Goal: Use online tool/utility: Utilize a website feature to perform a specific function

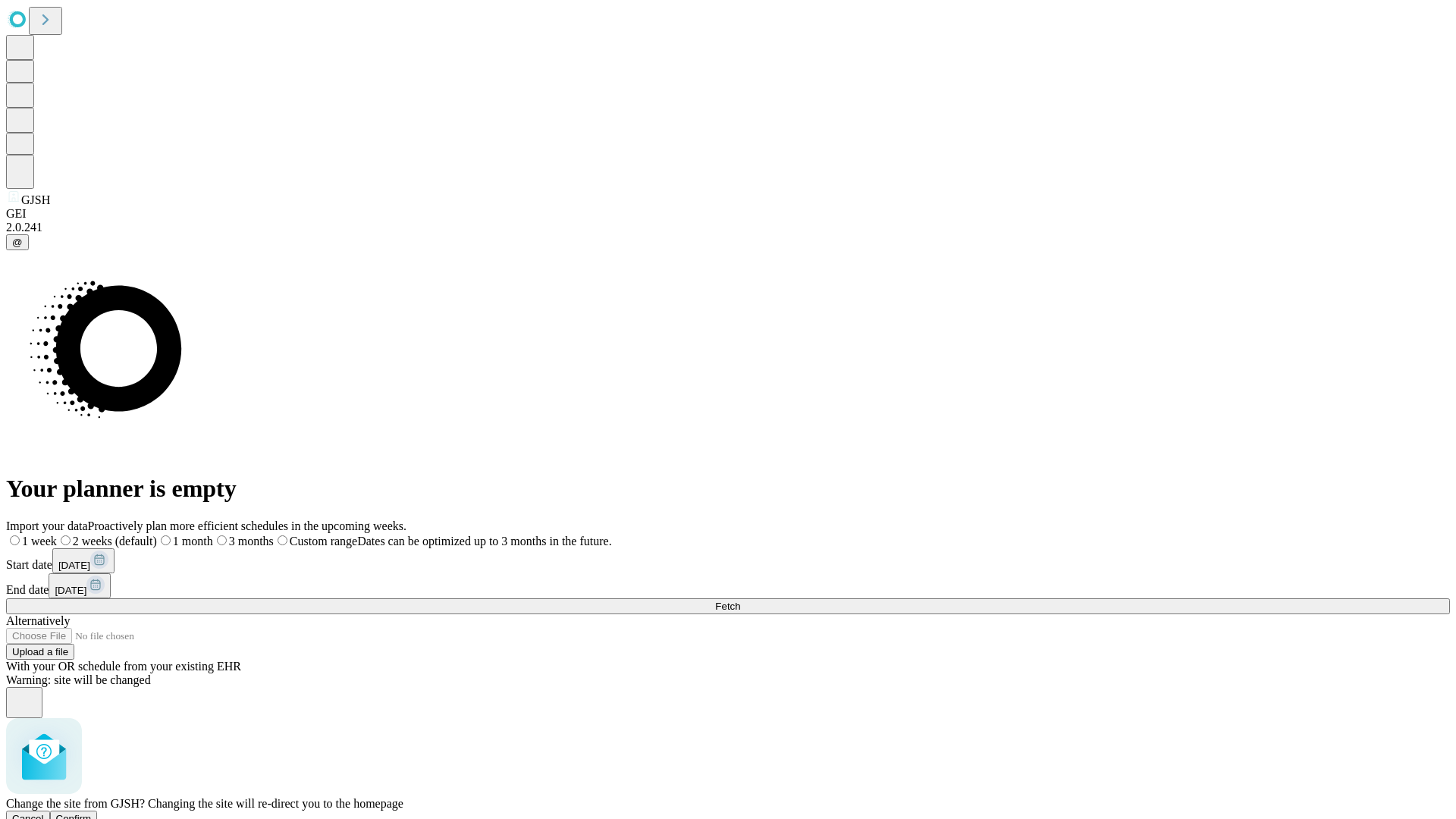
click at [92, 813] on span "Confirm" at bounding box center [74, 818] width 36 height 12
click at [184, 535] on label "1 month" at bounding box center [161, 541] width 46 height 13
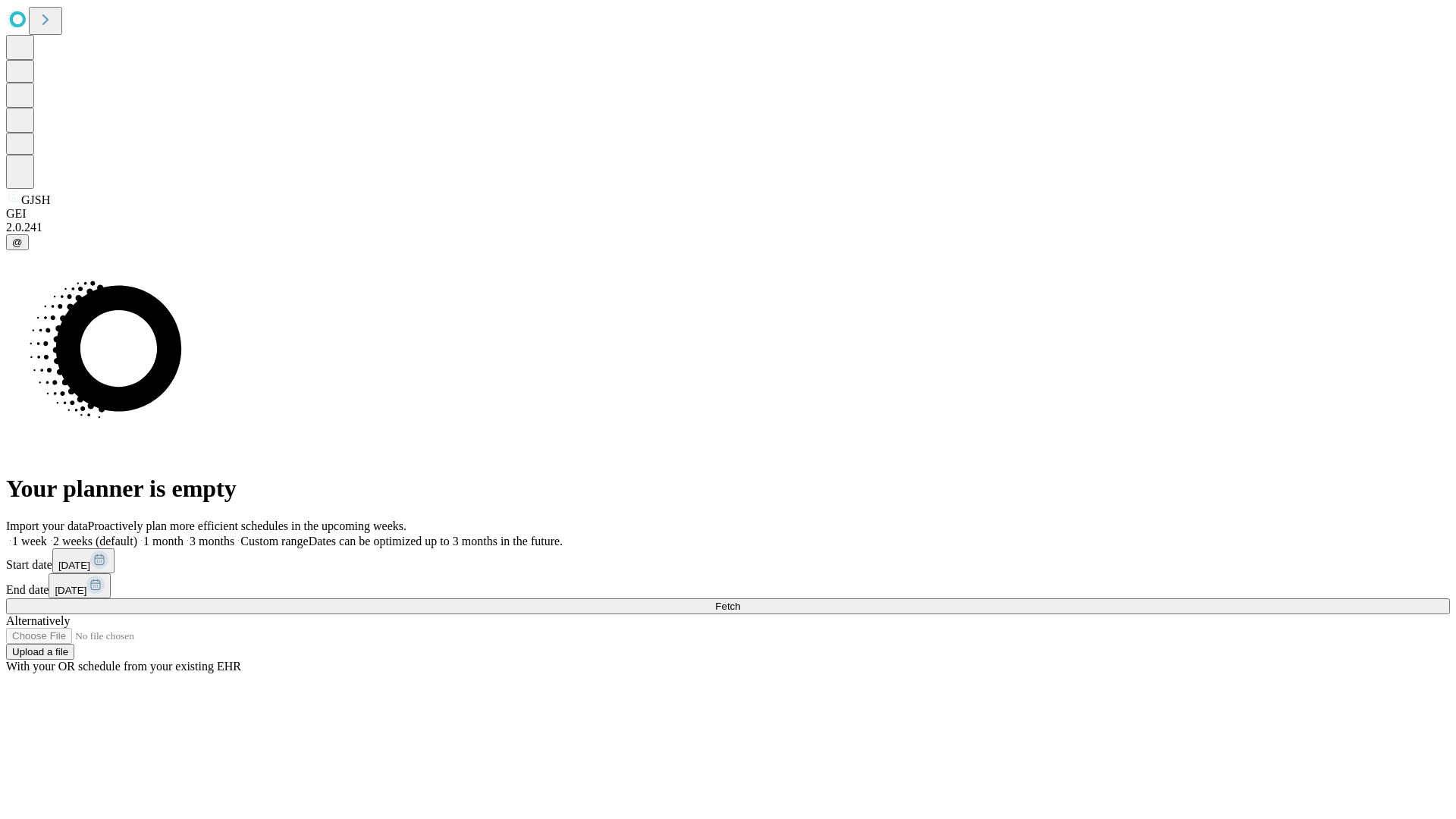
click at [740, 601] on span "Fetch" at bounding box center [728, 606] width 25 height 12
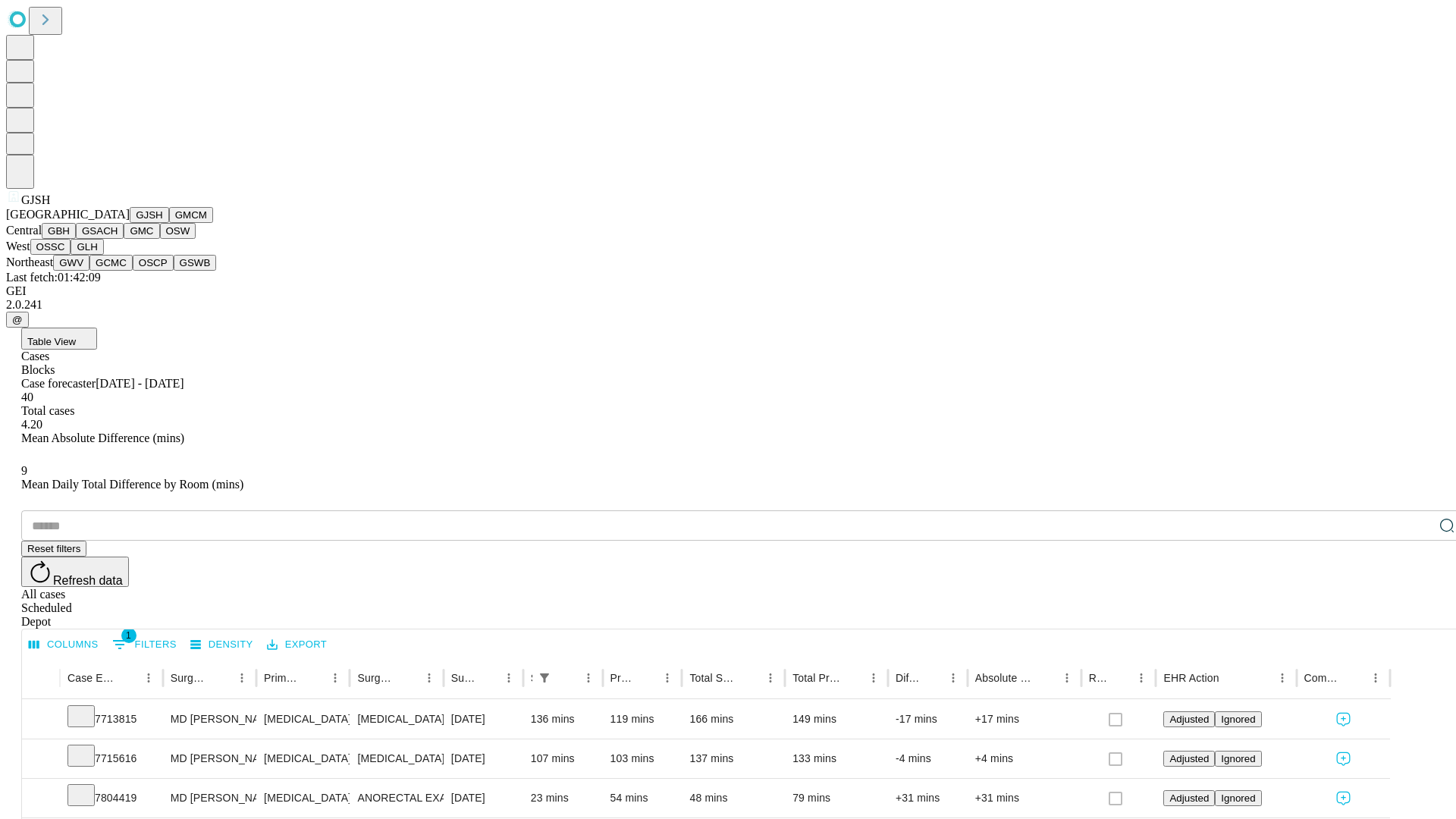
click at [169, 223] on button "GMCM" at bounding box center [190, 215] width 44 height 16
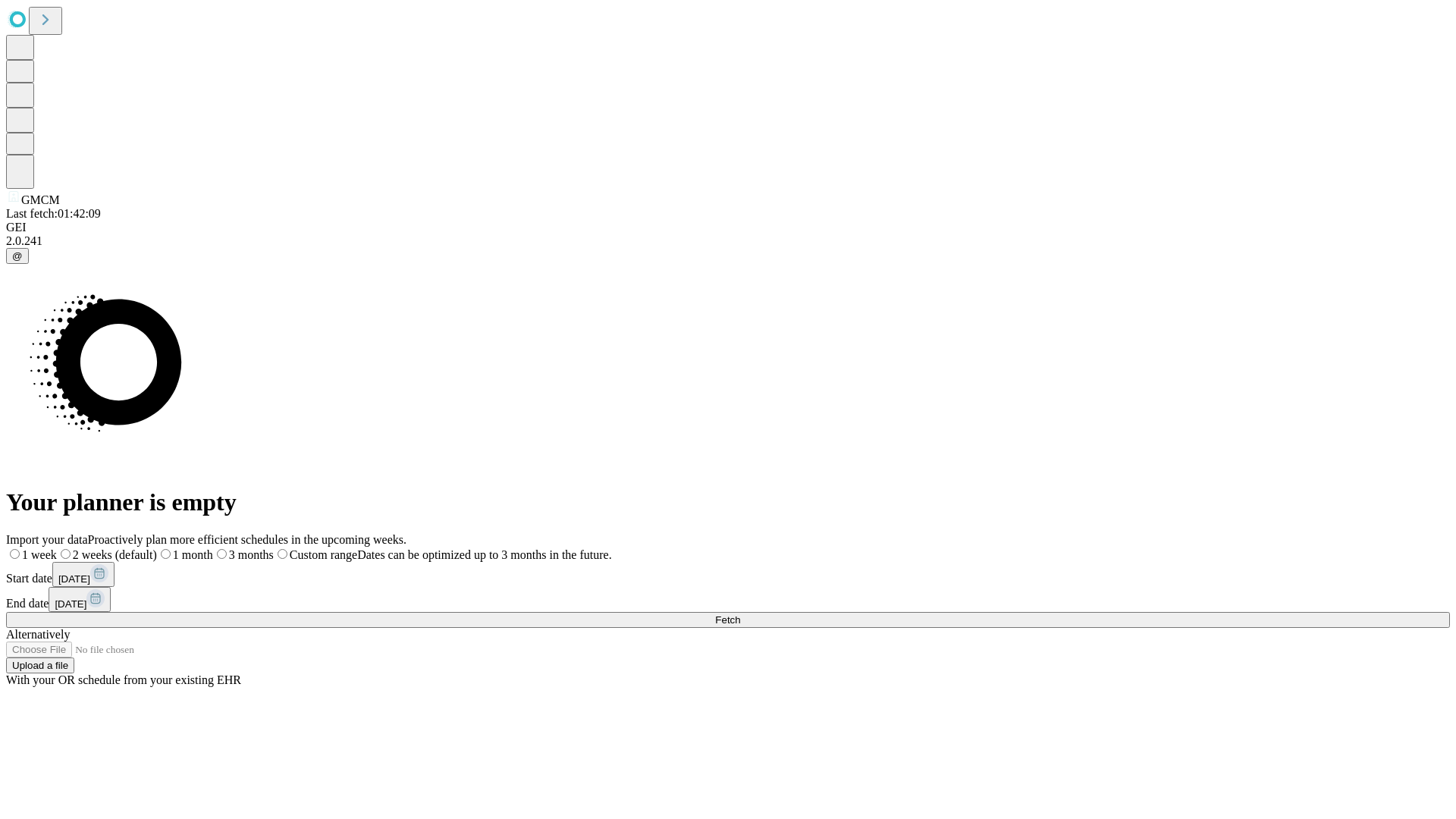
click at [740, 614] on span "Fetch" at bounding box center [728, 620] width 25 height 12
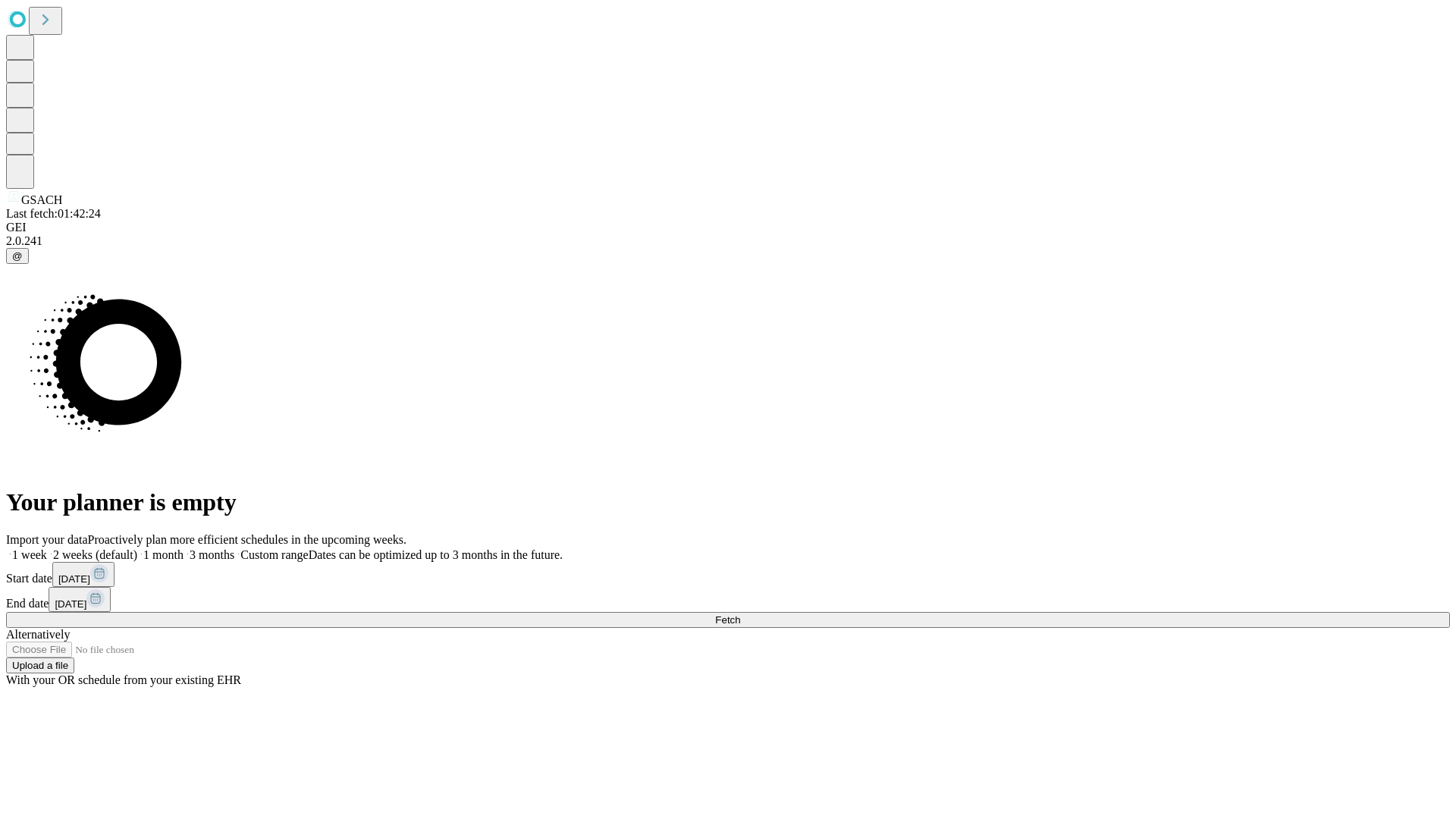
click at [184, 548] on label "1 month" at bounding box center [161, 555] width 46 height 13
click at [740, 614] on span "Fetch" at bounding box center [728, 620] width 25 height 12
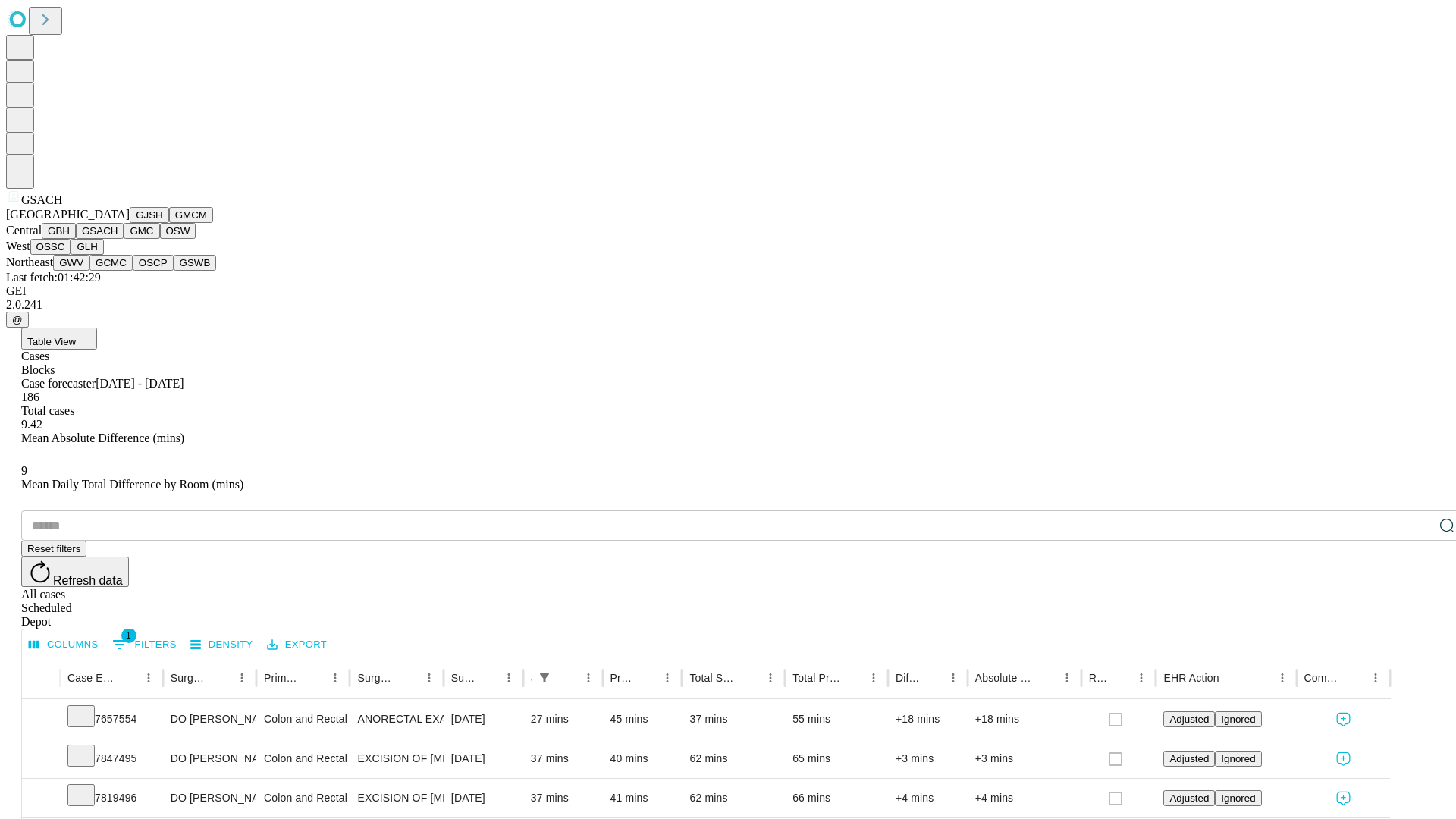
click at [123, 239] on button "GMC" at bounding box center [141, 231] width 36 height 16
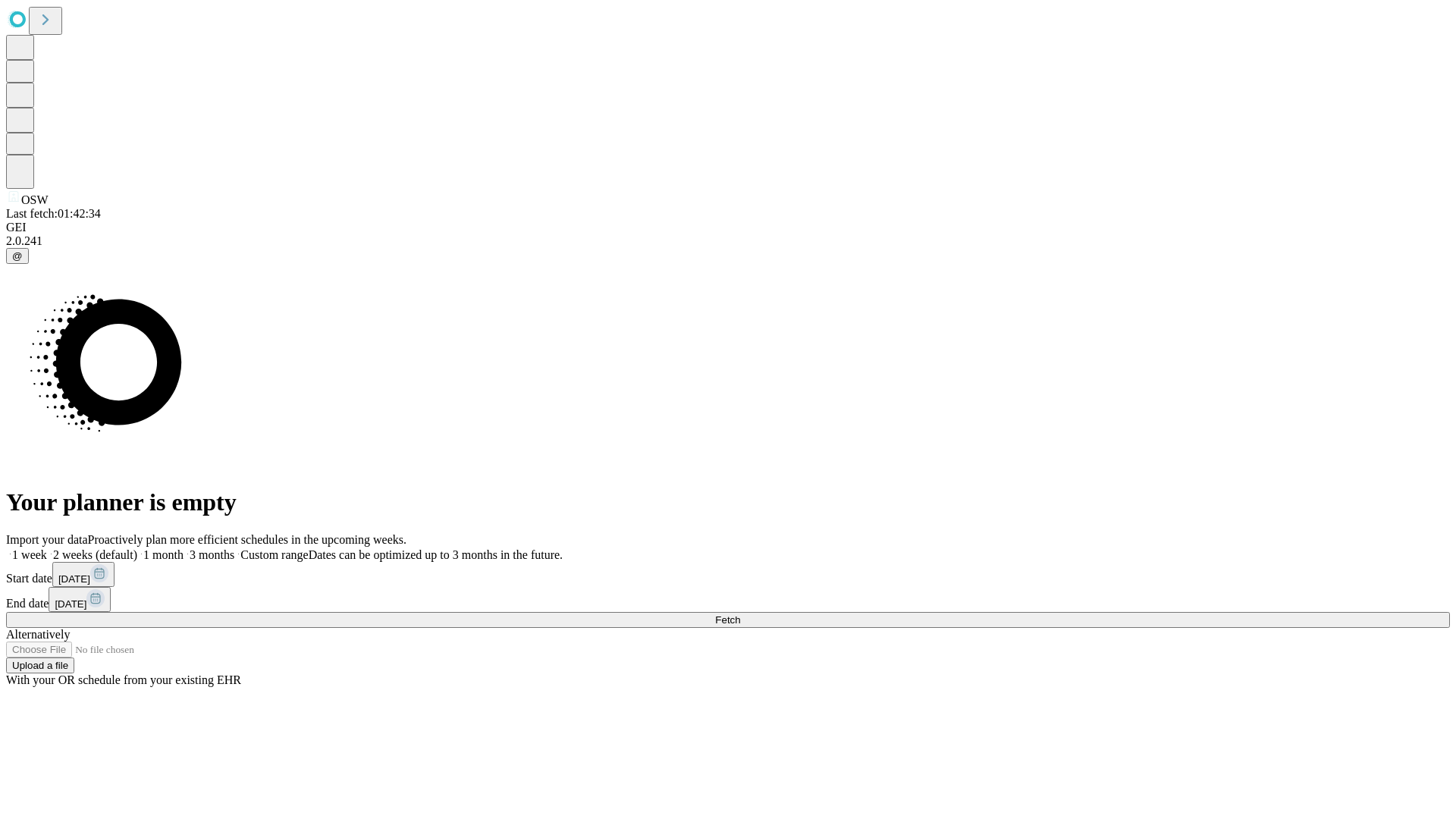
click at [740, 614] on span "Fetch" at bounding box center [728, 620] width 25 height 12
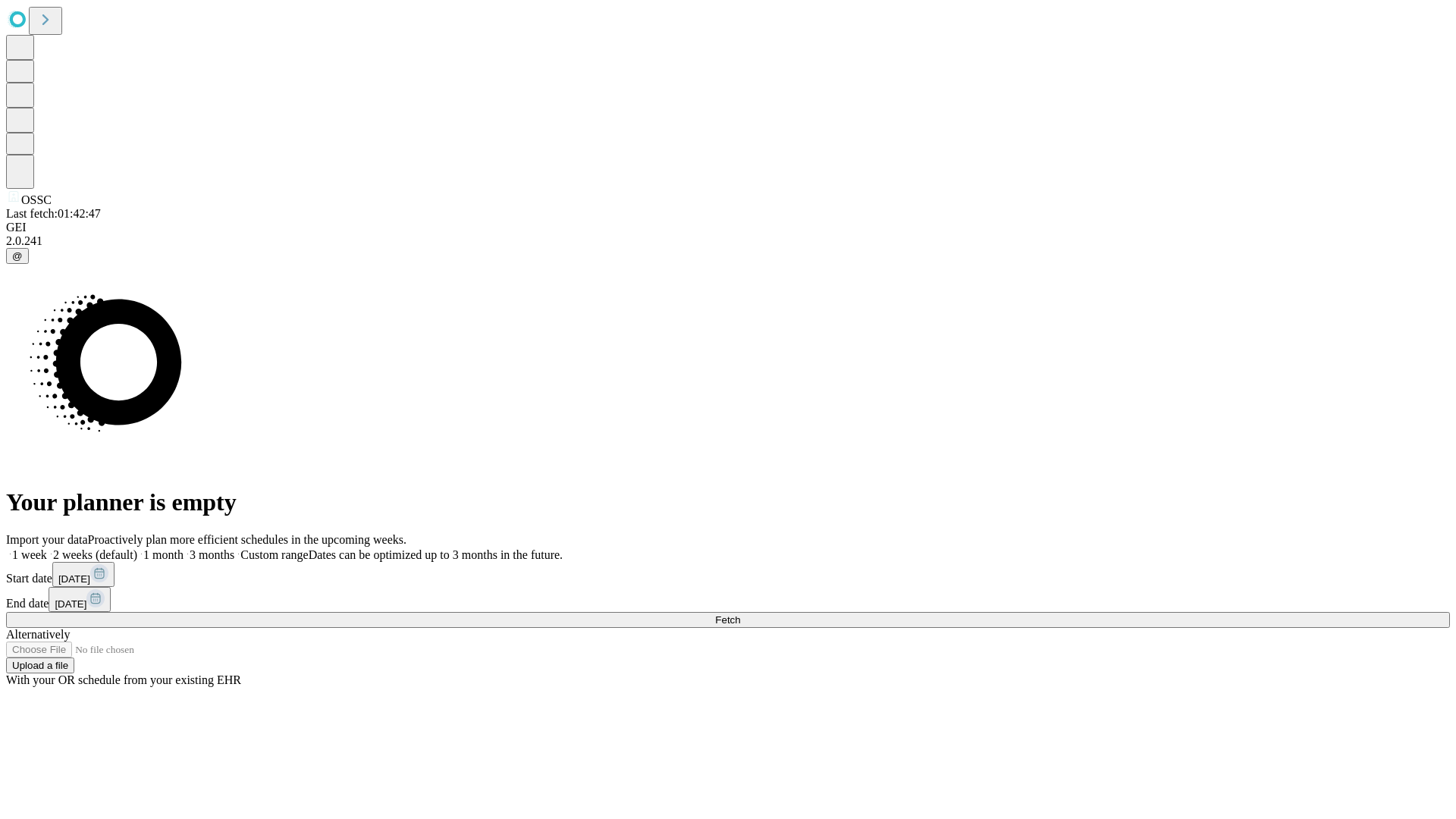
click at [184, 548] on label "1 month" at bounding box center [161, 555] width 46 height 13
click at [740, 614] on span "Fetch" at bounding box center [728, 620] width 25 height 12
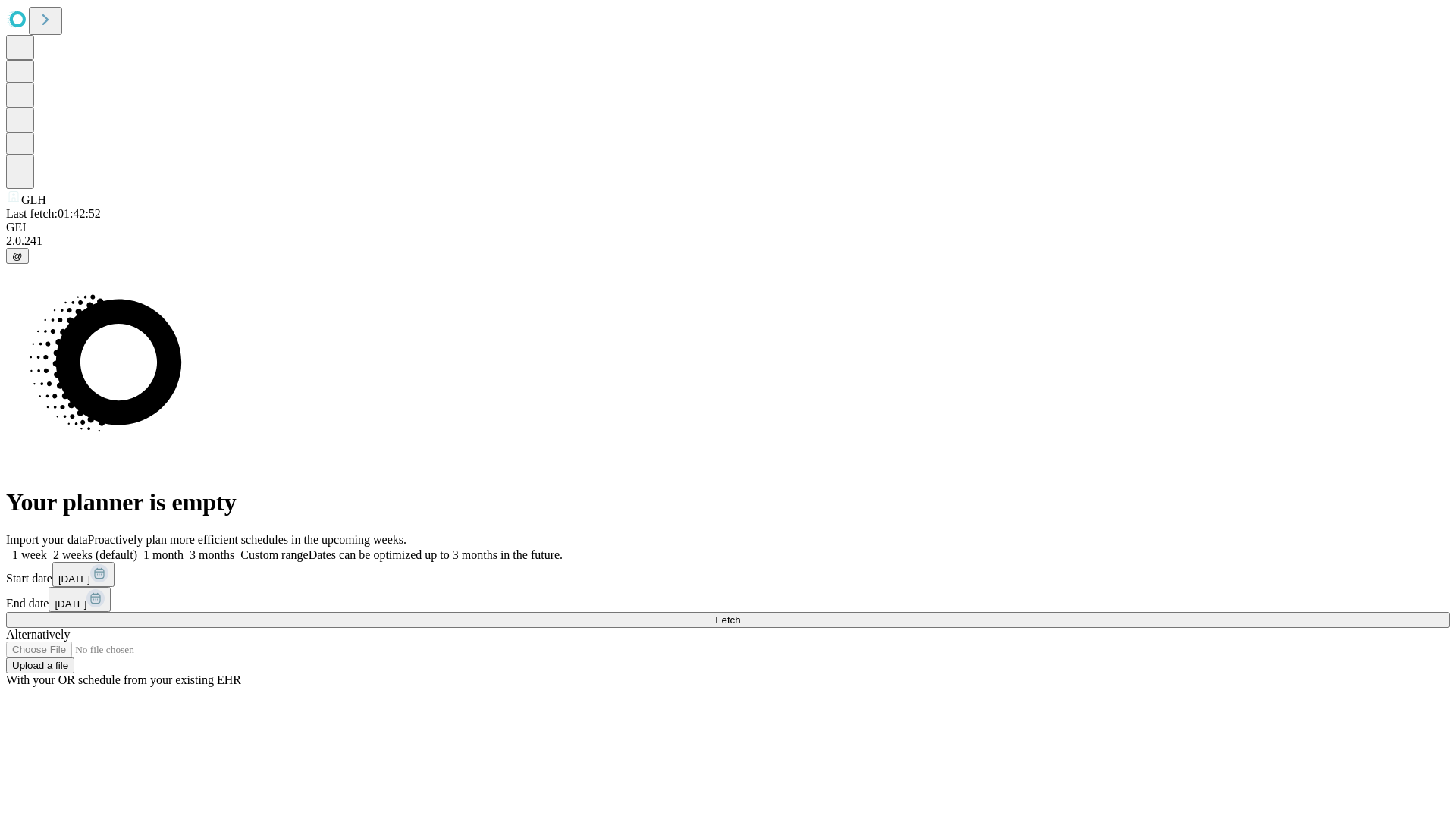
click at [184, 548] on label "1 month" at bounding box center [161, 555] width 46 height 13
click at [740, 614] on span "Fetch" at bounding box center [728, 620] width 25 height 12
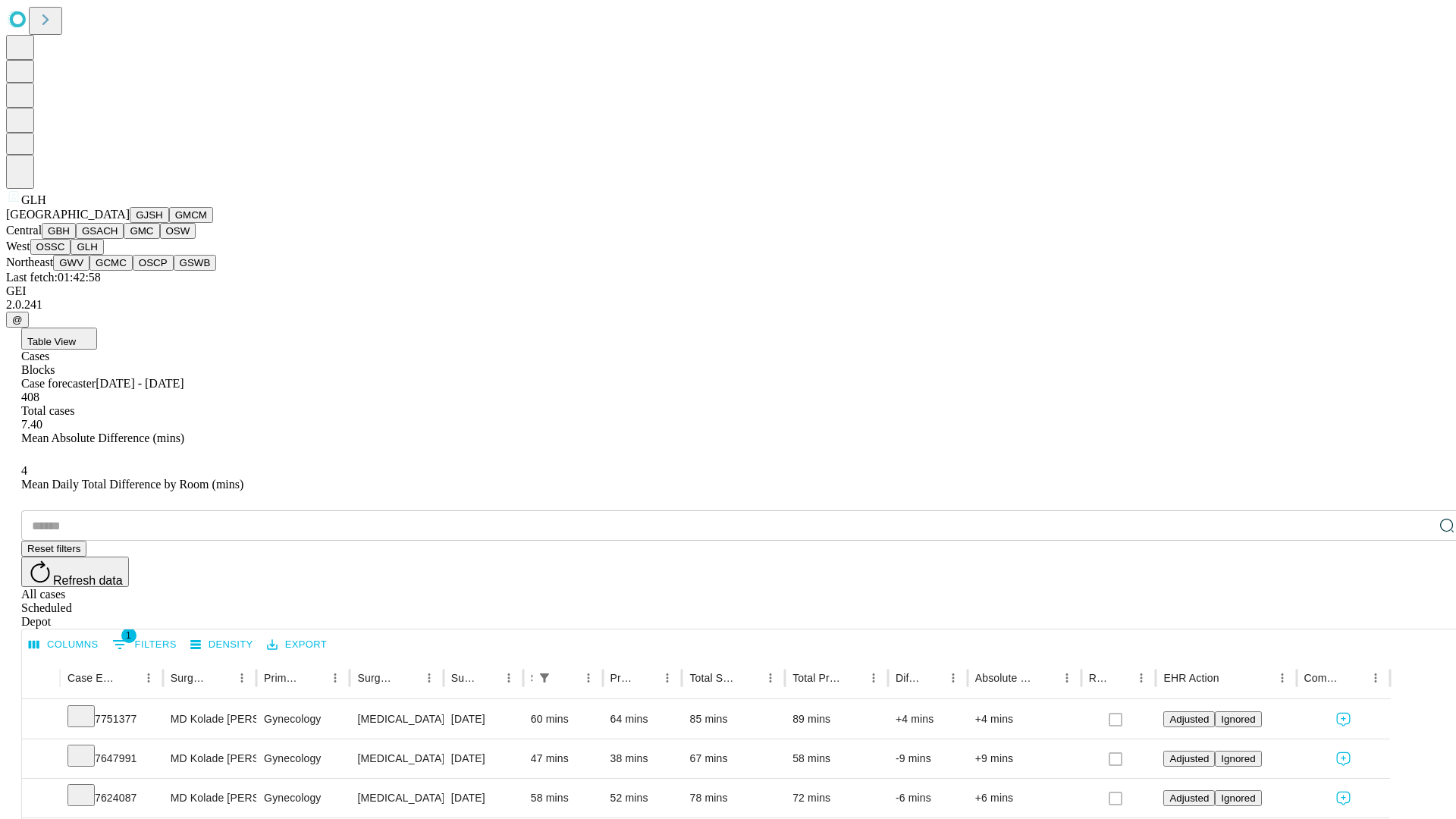
click at [89, 271] on button "GWV" at bounding box center [71, 263] width 37 height 16
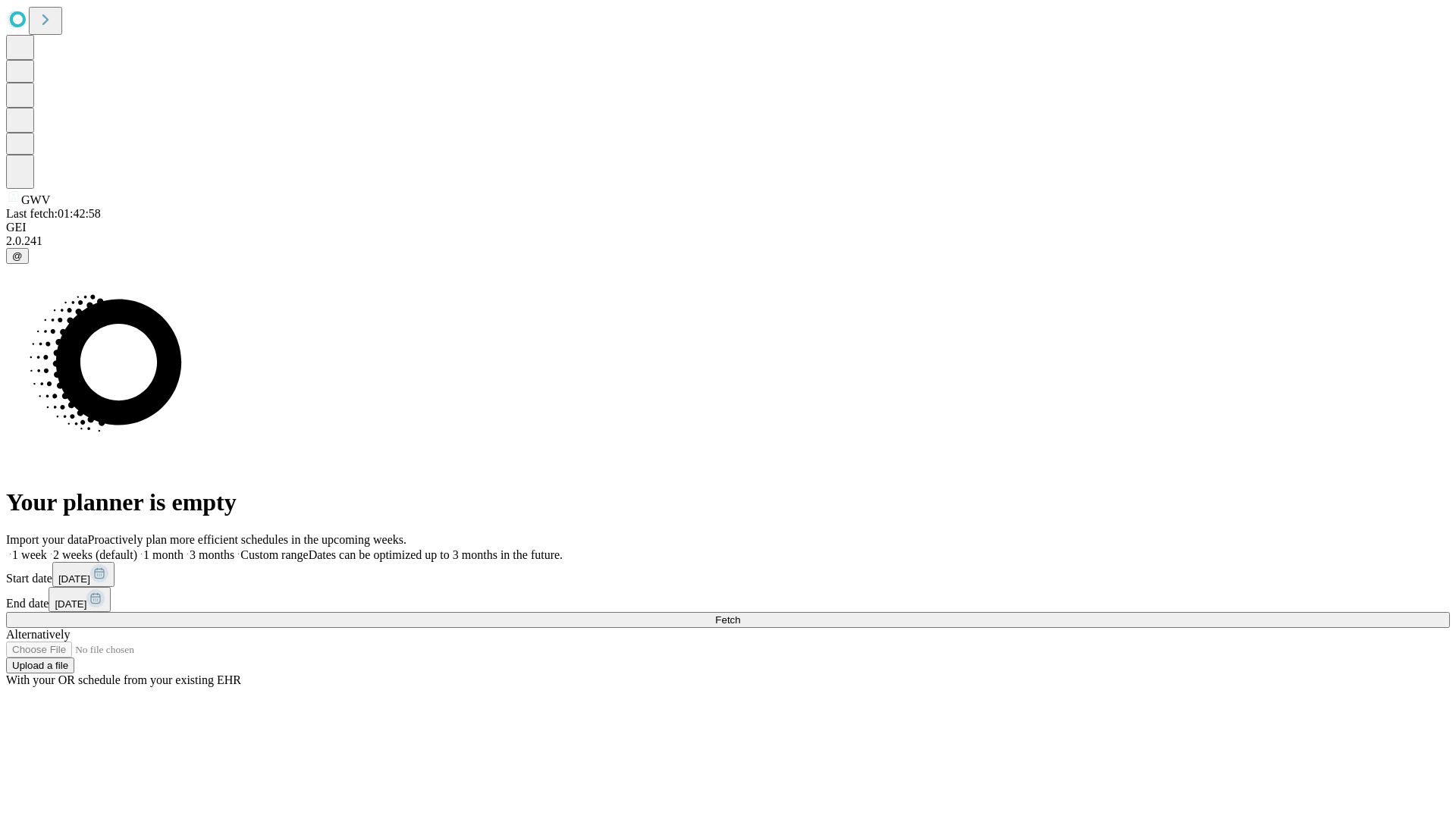
click at [740, 614] on span "Fetch" at bounding box center [728, 620] width 25 height 12
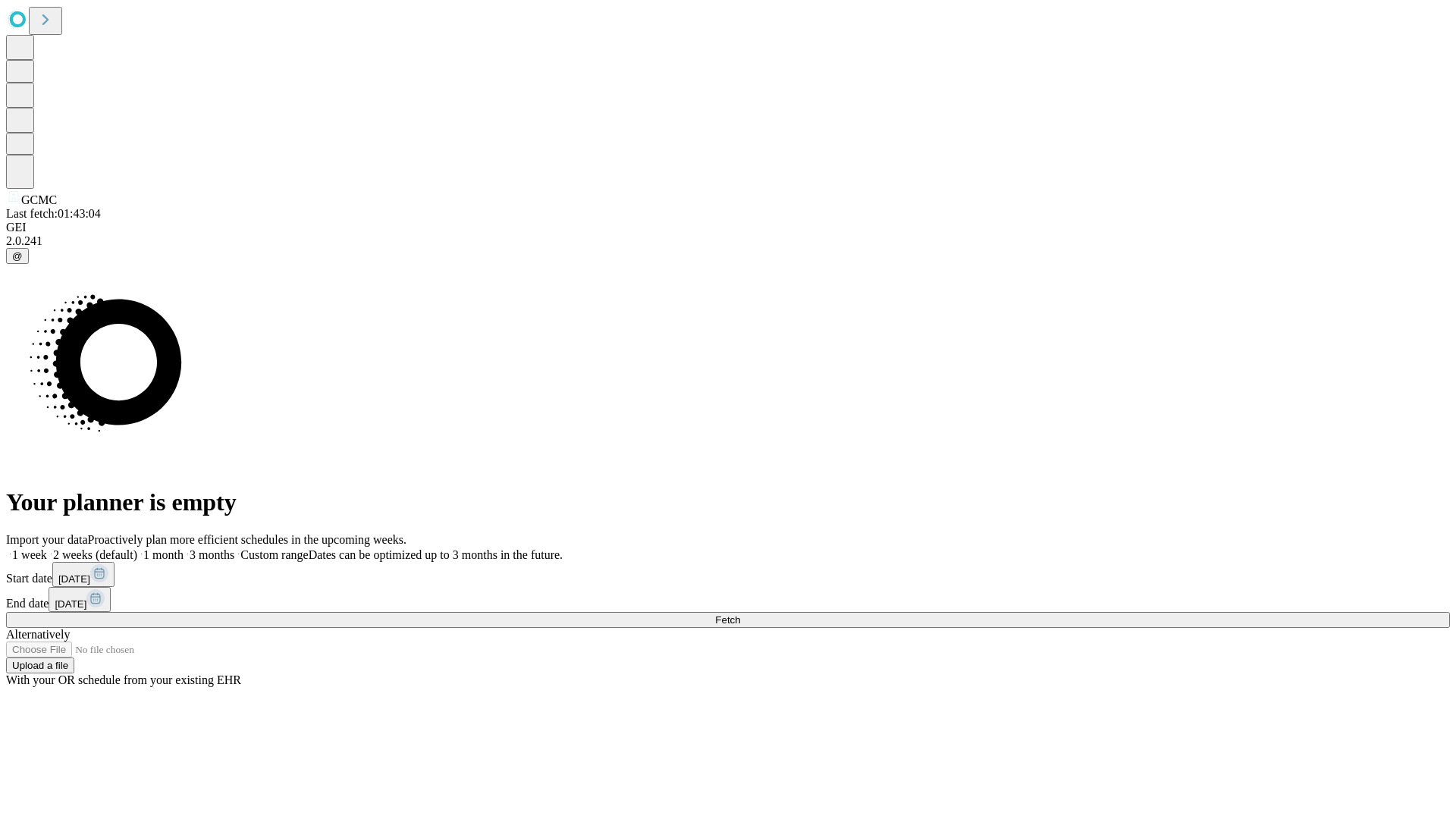
click at [184, 548] on label "1 month" at bounding box center [161, 555] width 46 height 13
click at [740, 614] on span "Fetch" at bounding box center [728, 620] width 25 height 12
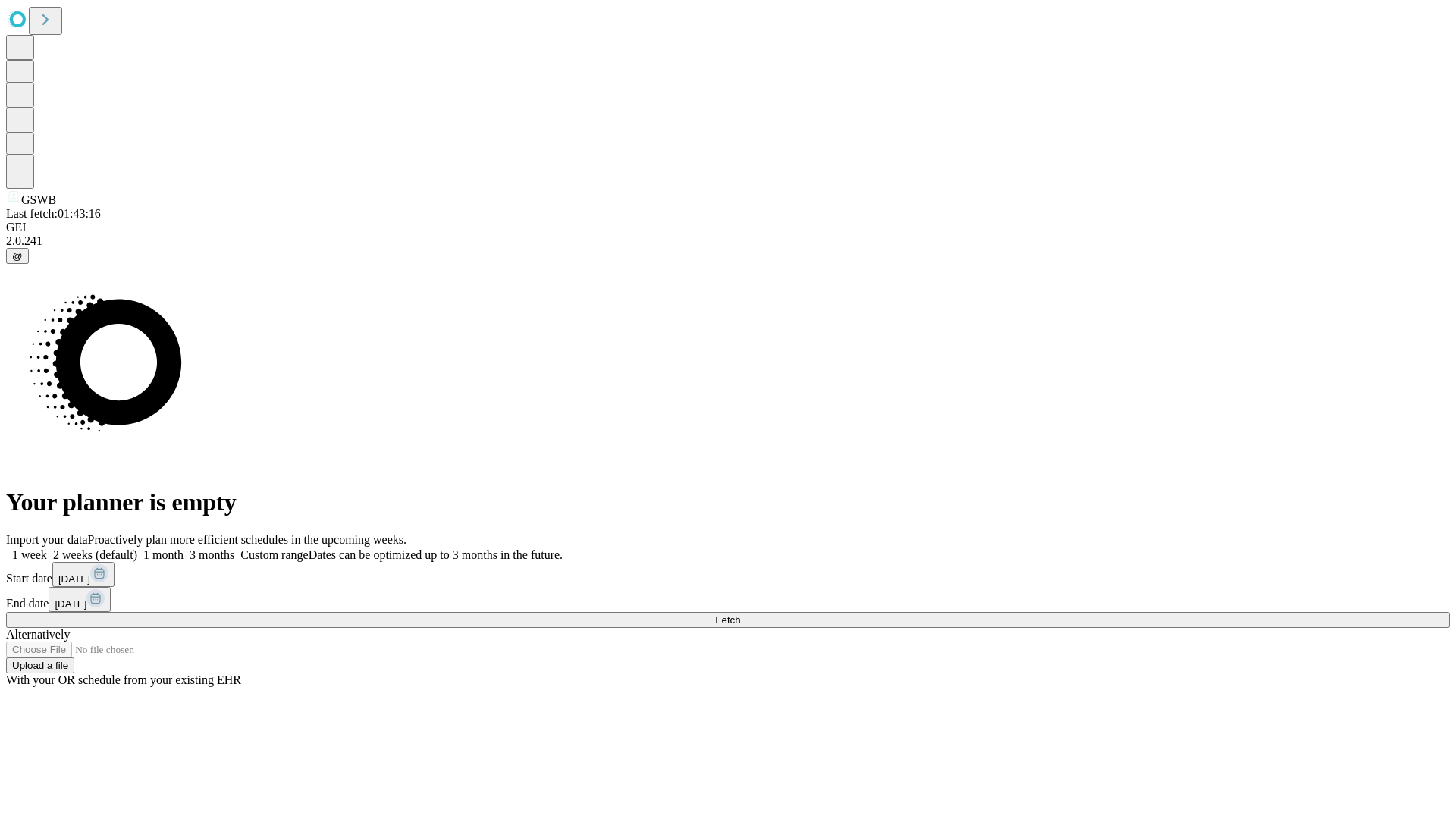
click at [184, 548] on label "1 month" at bounding box center [161, 555] width 46 height 13
click at [740, 614] on span "Fetch" at bounding box center [728, 620] width 25 height 12
